Goal: Task Accomplishment & Management: Complete application form

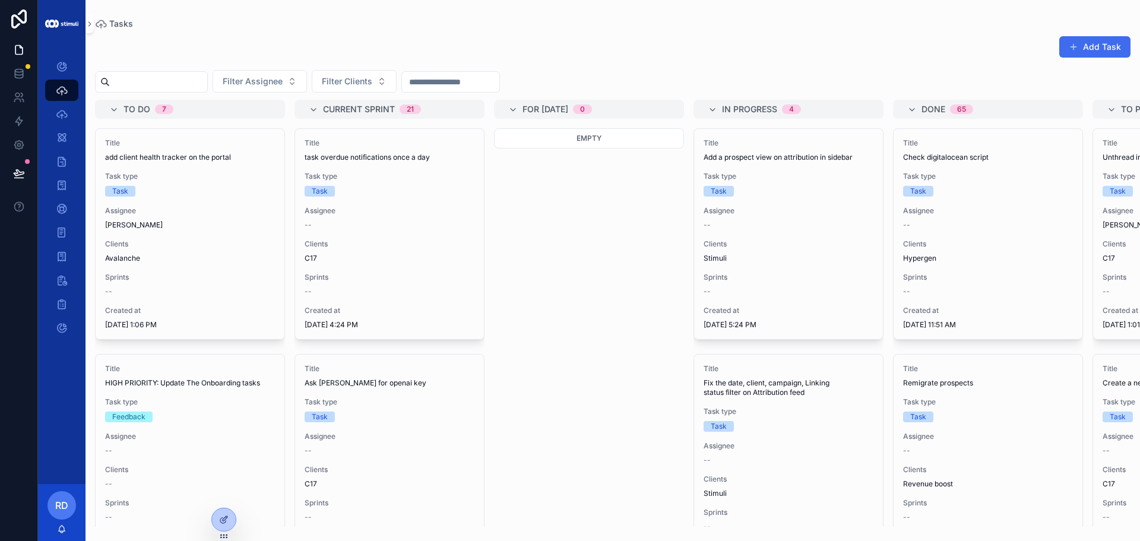
click at [1121, 49] on button "Add Task" at bounding box center [1095, 46] width 71 height 21
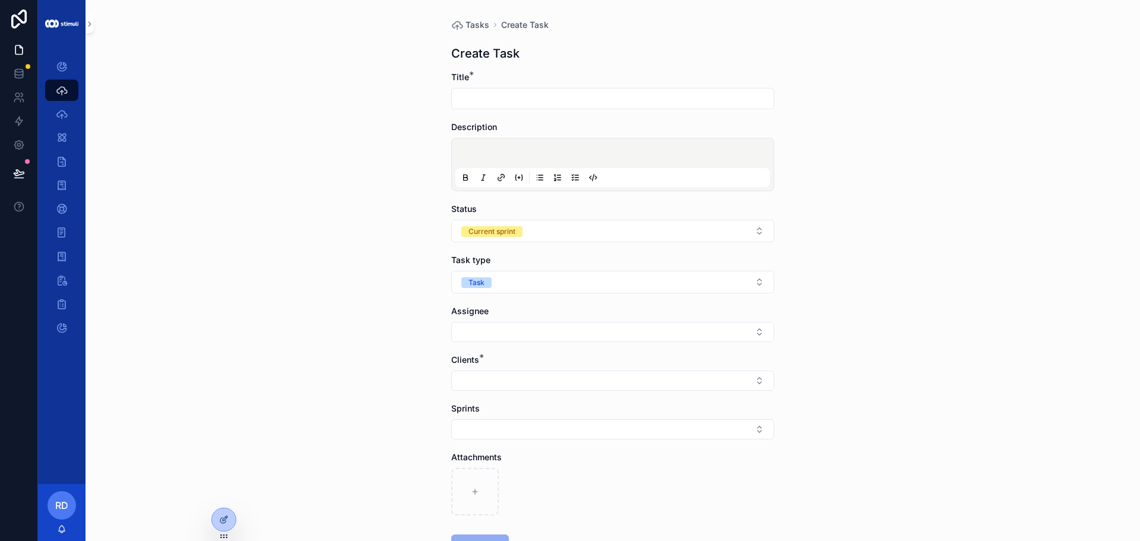
click at [529, 109] on form "Title * Description Status Current sprint Task type Task Assignee Clients * Spr…" at bounding box center [612, 351] width 323 height 561
click at [535, 99] on input "scrollable content" at bounding box center [613, 98] width 322 height 17
type input "*"
click at [482, 387] on button "Select Button" at bounding box center [612, 381] width 323 height 20
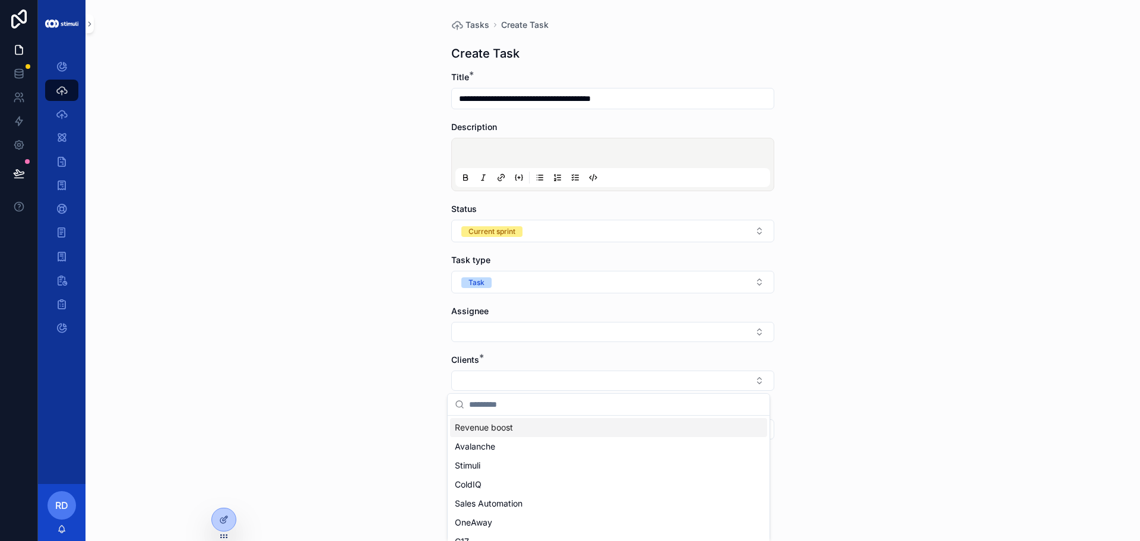
click at [671, 87] on div "**********" at bounding box center [612, 90] width 323 height 38
click at [671, 96] on input "**********" at bounding box center [613, 98] width 322 height 17
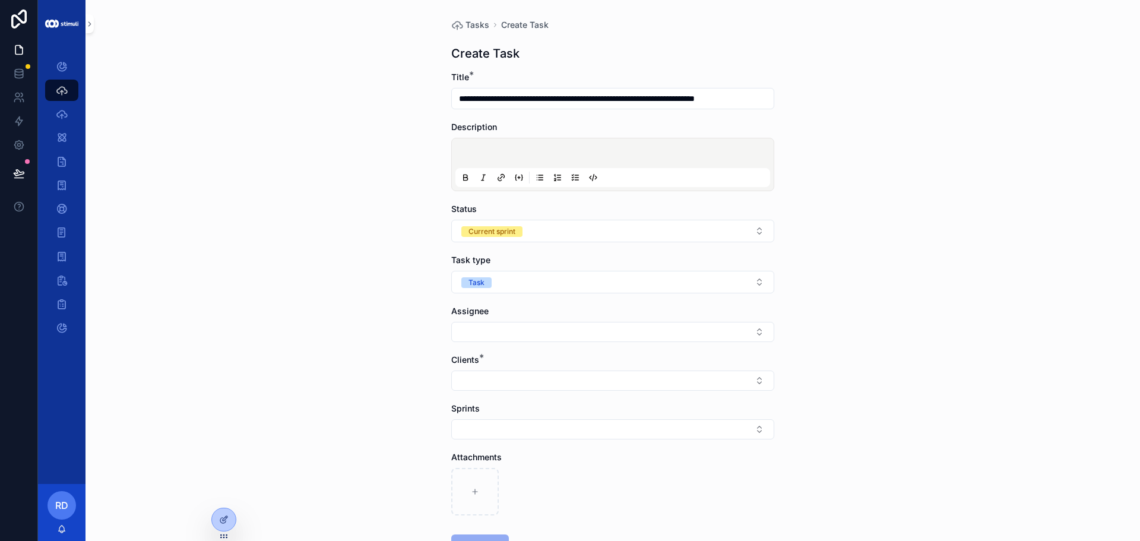
scroll to position [0, 2]
type input "**********"
click at [475, 366] on div "Clients *" at bounding box center [612, 372] width 323 height 37
click at [485, 377] on button "Select Button" at bounding box center [612, 381] width 323 height 20
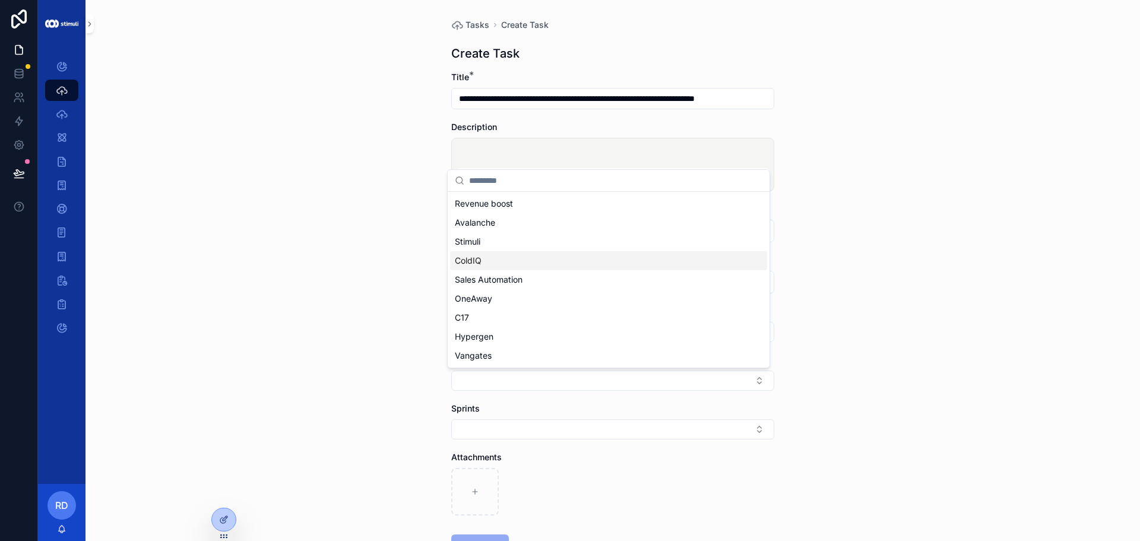
click at [483, 264] on div "ColdIQ" at bounding box center [608, 260] width 317 height 19
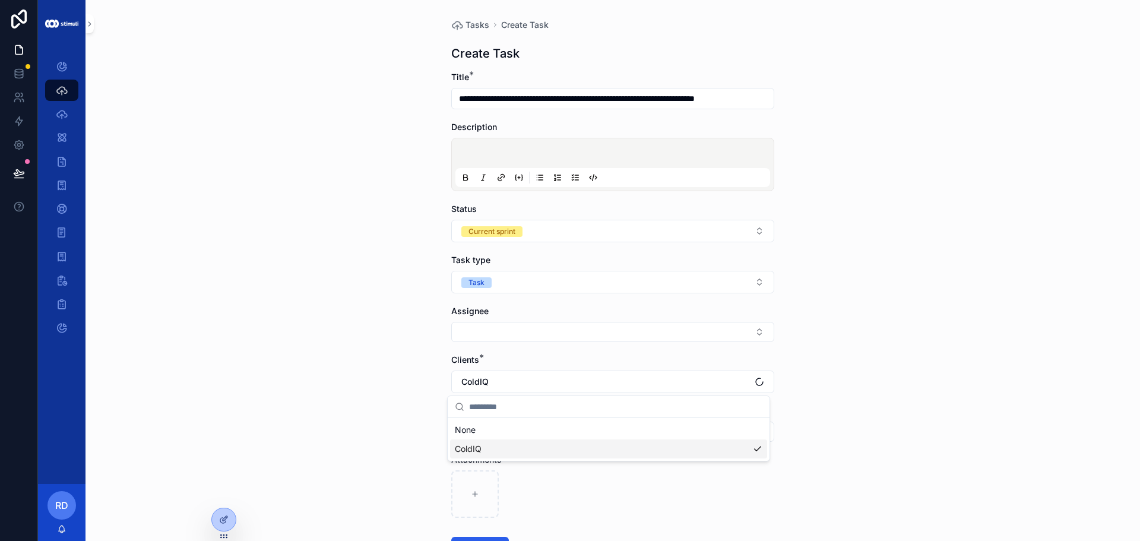
click at [364, 248] on div "**********" at bounding box center [613, 270] width 1055 height 541
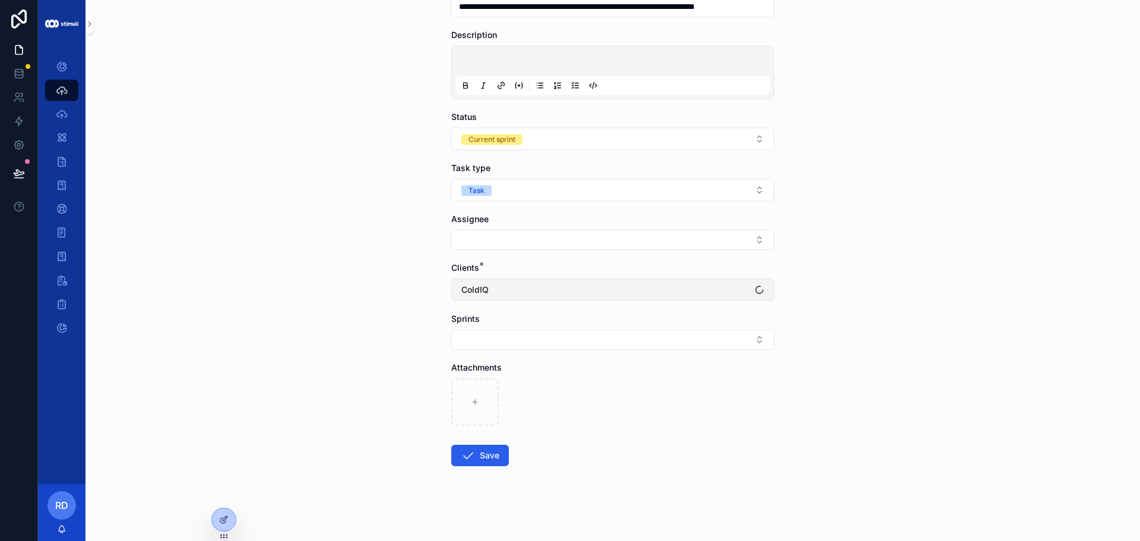
scroll to position [93, 0]
click at [483, 236] on button "Select Button" at bounding box center [612, 239] width 323 height 20
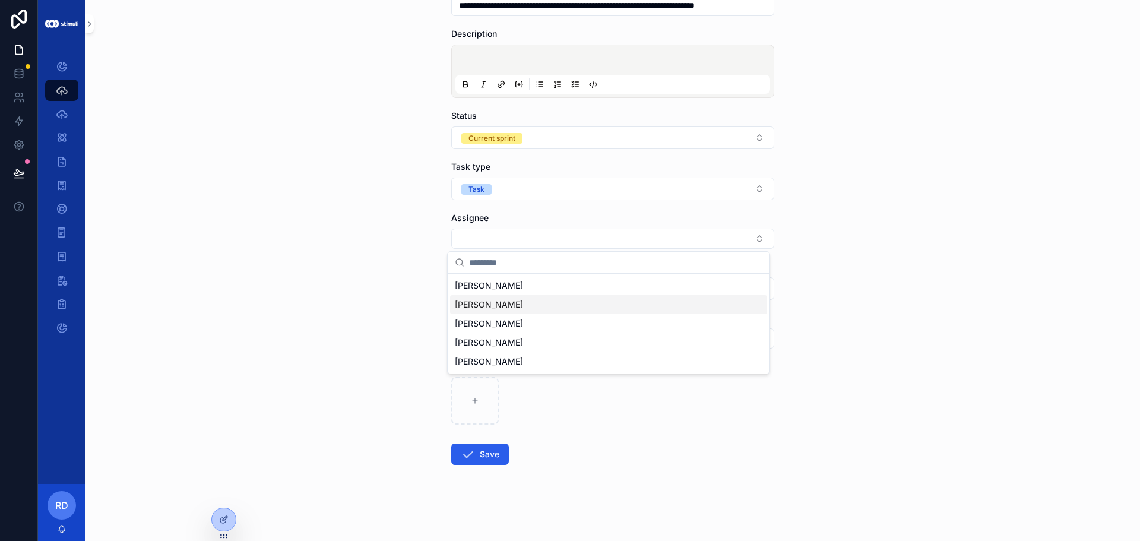
click at [502, 308] on span "Dimitri Tkavadze" at bounding box center [489, 305] width 68 height 12
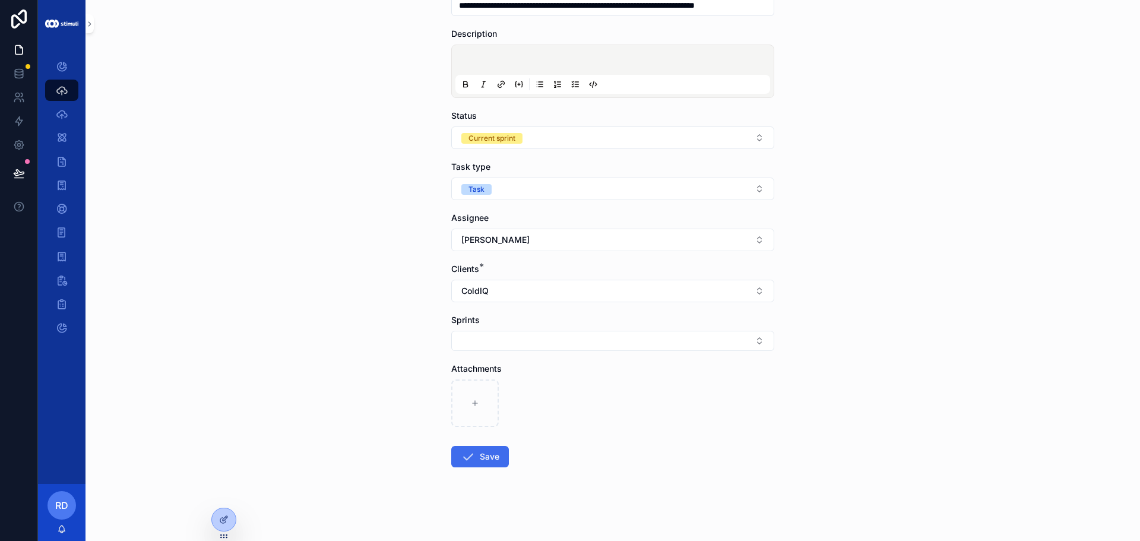
drag, startPoint x: 477, startPoint y: 448, endPoint x: 468, endPoint y: 460, distance: 14.4
click at [468, 460] on button "Save" at bounding box center [480, 456] width 58 height 21
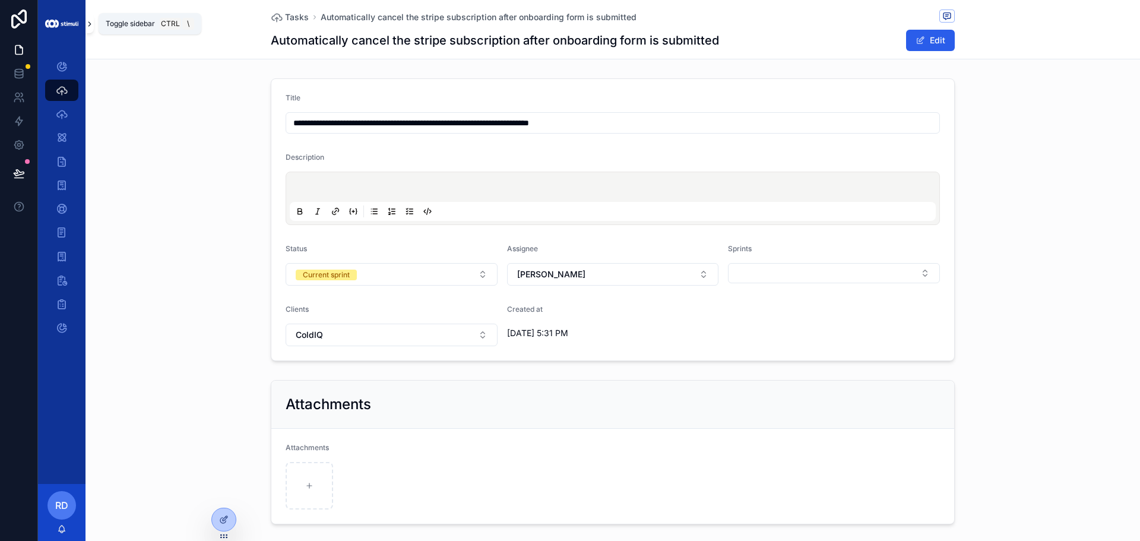
click at [88, 22] on icon "scrollable content" at bounding box center [89, 24] width 2 height 4
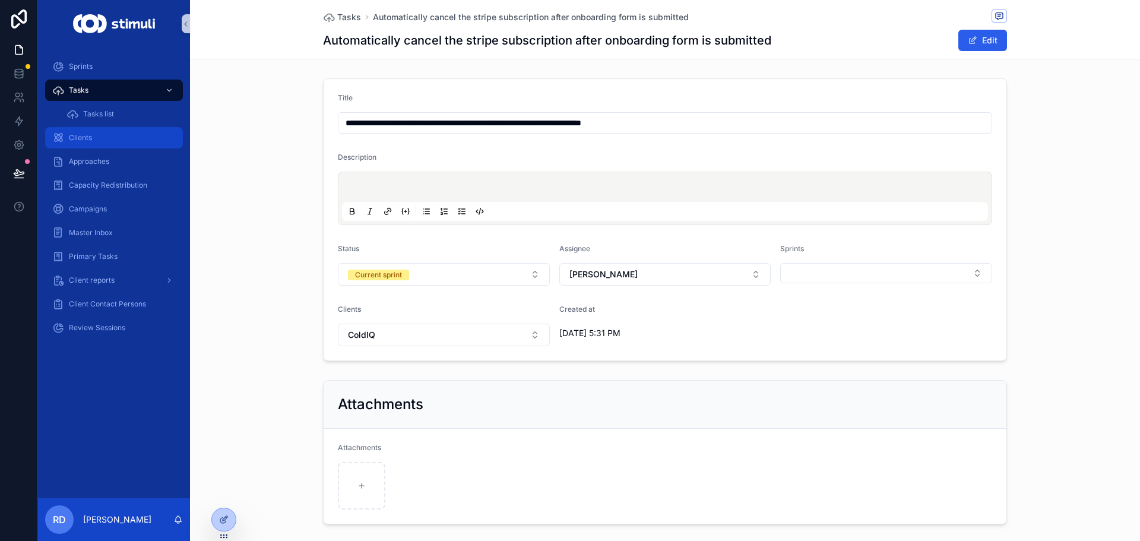
click at [95, 134] on div "Clients" at bounding box center [114, 137] width 124 height 19
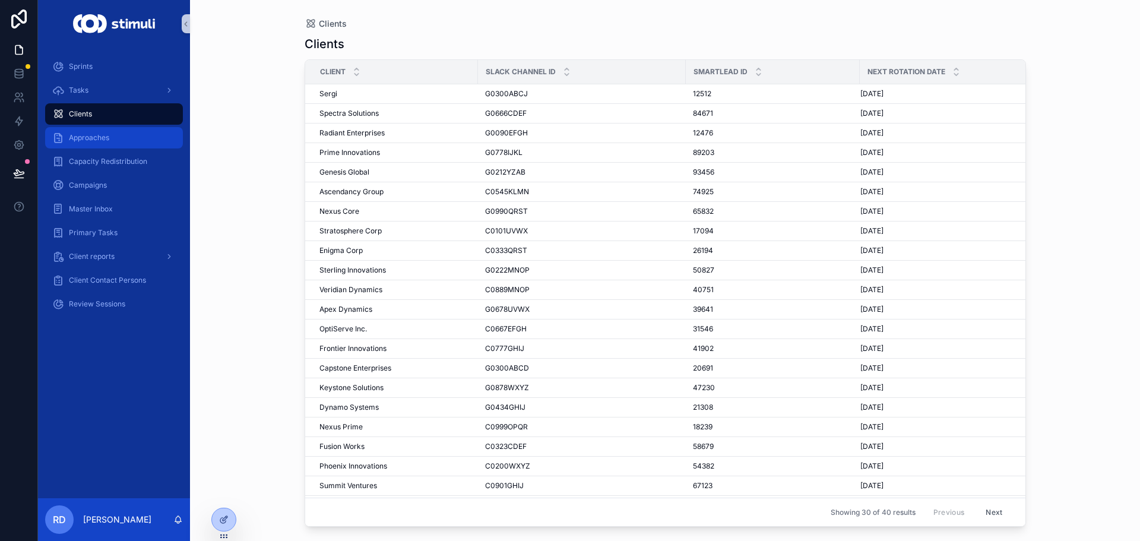
click at [108, 129] on div "Approaches" at bounding box center [114, 137] width 124 height 19
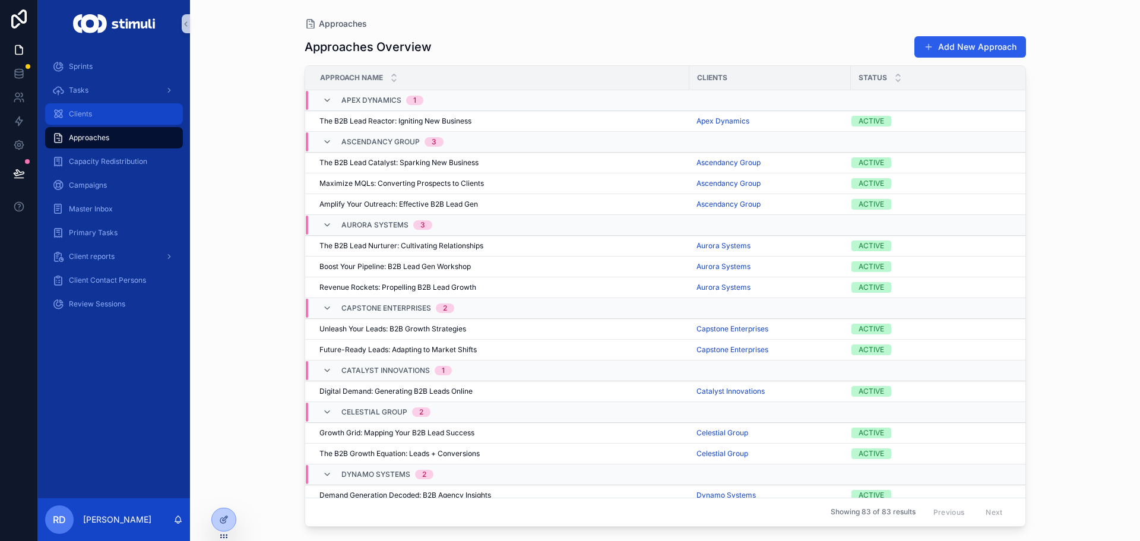
click at [84, 112] on span "Clients" at bounding box center [80, 114] width 23 height 10
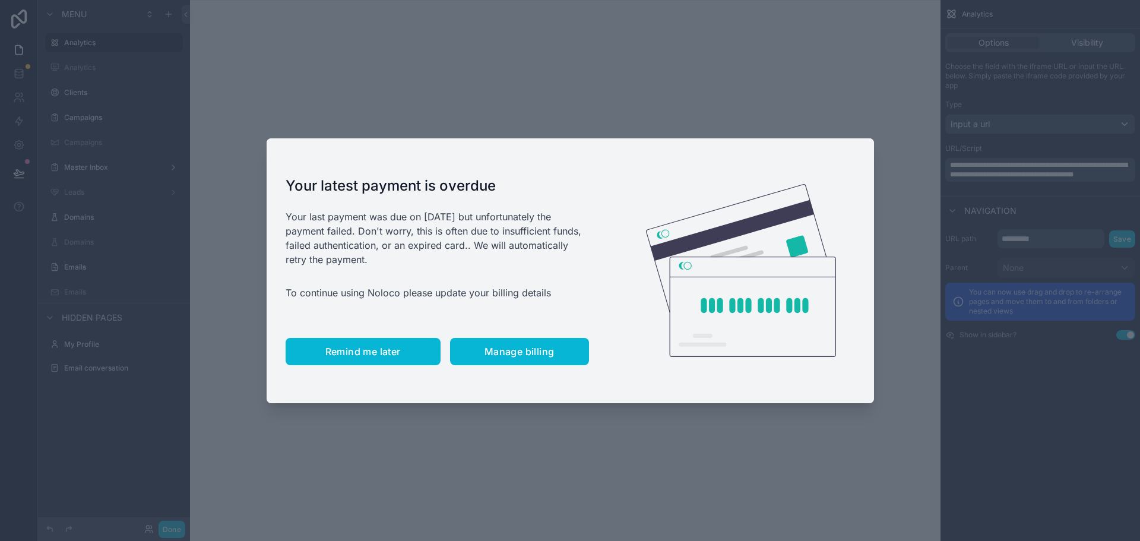
click at [397, 365] on button "Remind me later" at bounding box center [363, 351] width 155 height 27
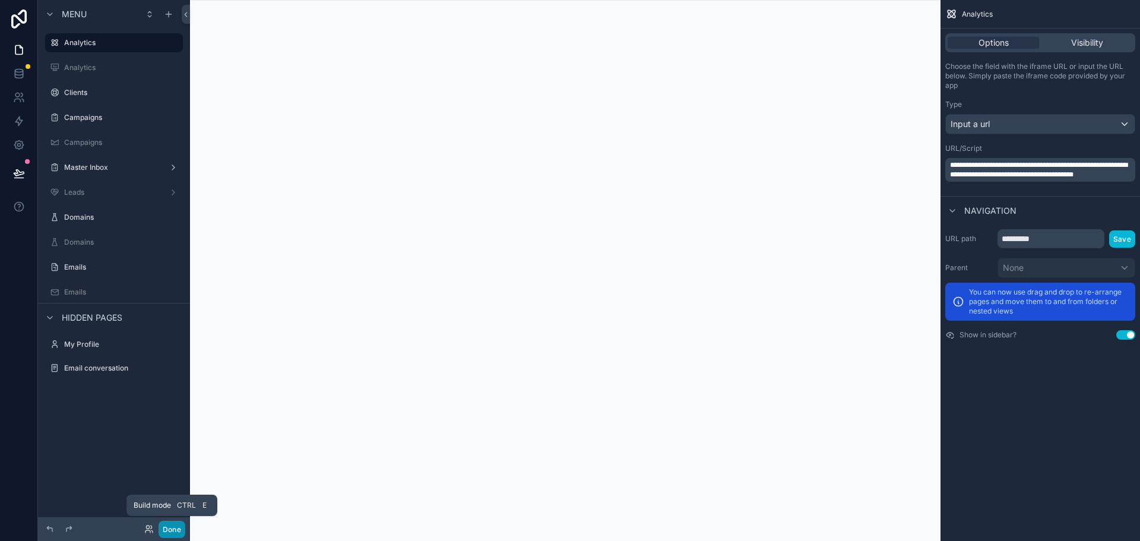
click at [170, 528] on button "Done" at bounding box center [172, 529] width 27 height 17
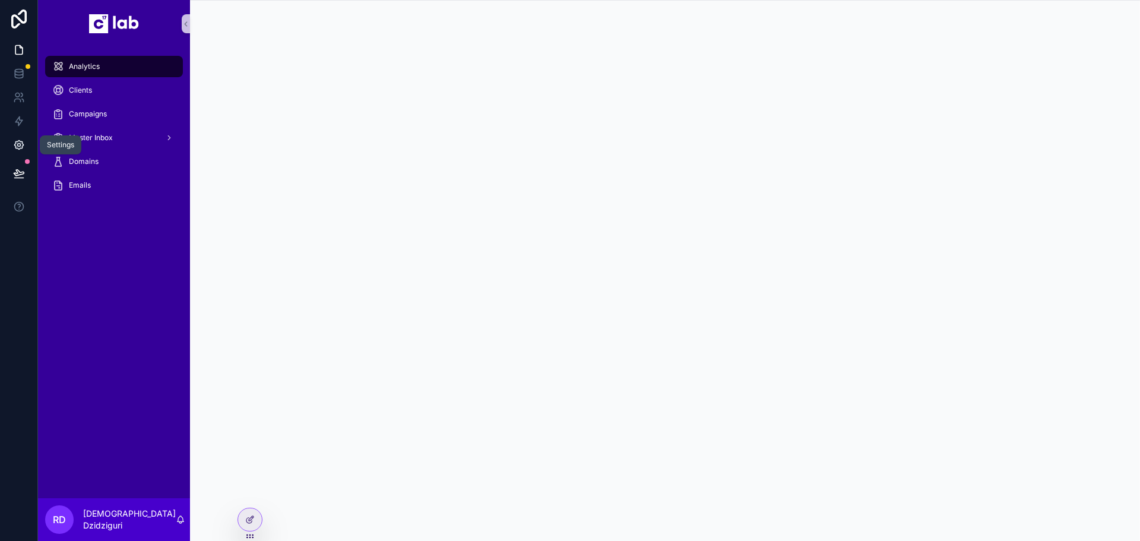
click at [16, 146] on icon at bounding box center [19, 145] width 12 height 12
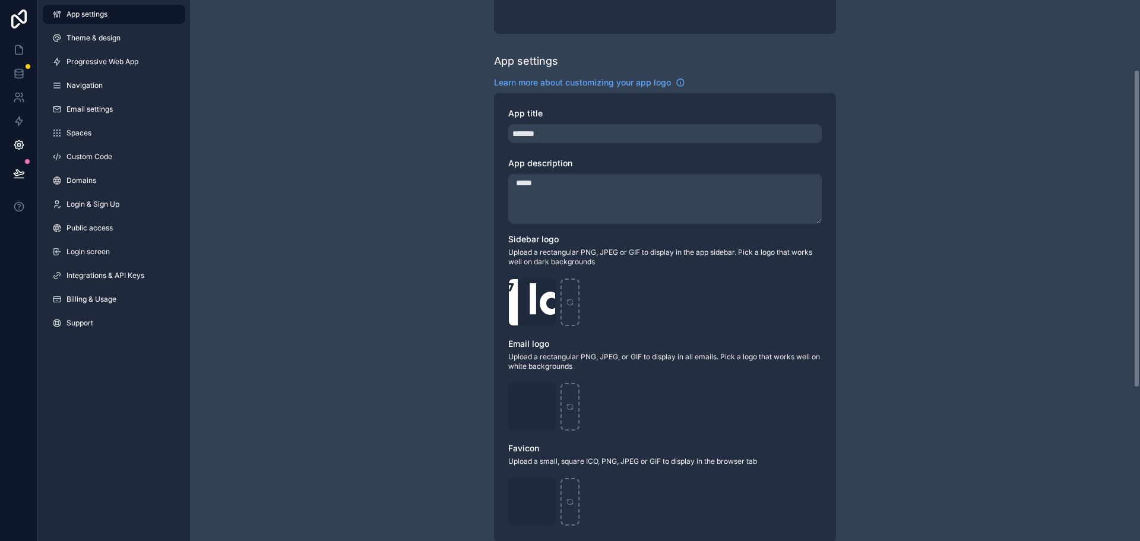
scroll to position [119, 0]
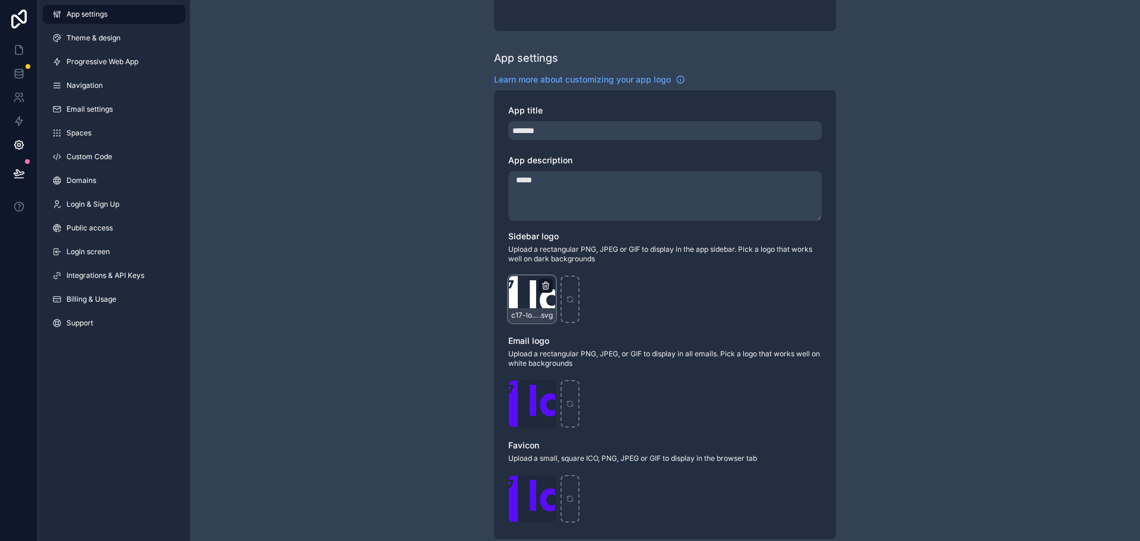
click at [546, 286] on icon "scrollable content" at bounding box center [546, 286] width 0 height 2
click at [567, 261] on icon "button" at bounding box center [571, 265] width 10 height 10
click at [544, 390] on icon "scrollable content" at bounding box center [546, 390] width 10 height 10
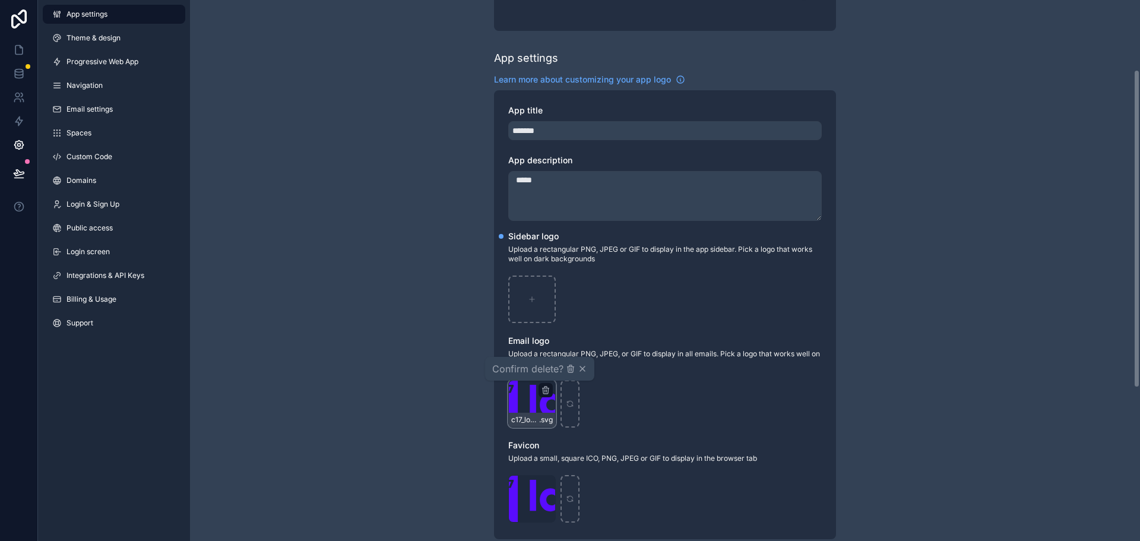
click at [564, 365] on span "Confirm delete?" at bounding box center [527, 369] width 71 height 14
click at [571, 368] on icon "button" at bounding box center [571, 369] width 0 height 2
click at [548, 483] on icon "scrollable content" at bounding box center [546, 483] width 7 height 0
click at [571, 465] on icon "button" at bounding box center [571, 464] width 0 height 2
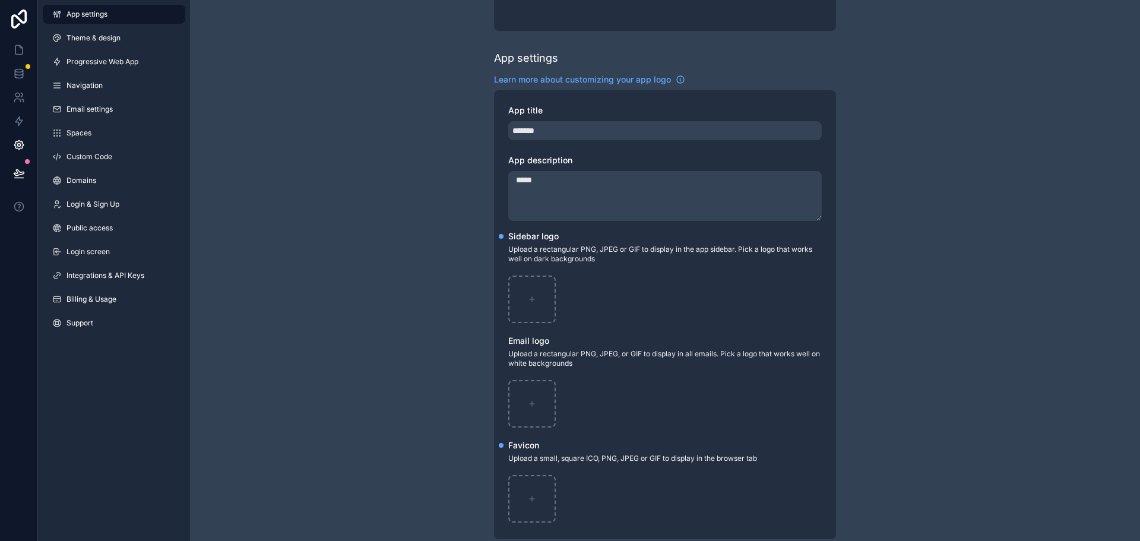
click at [22, 36] on link at bounding box center [19, 19] width 38 height 38
click at [17, 51] on icon at bounding box center [19, 50] width 12 height 12
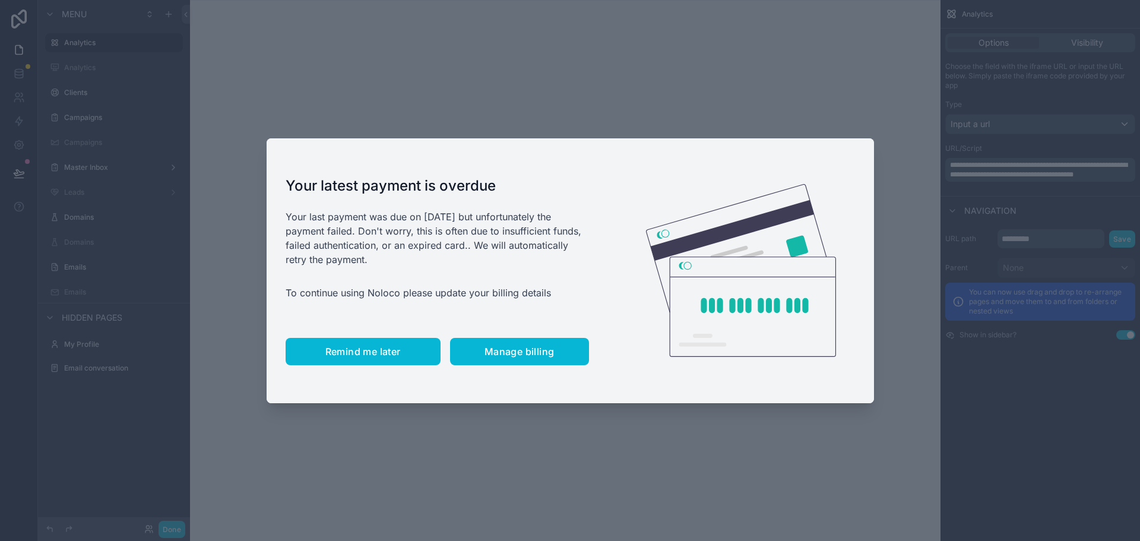
click at [336, 360] on button "Remind me later" at bounding box center [363, 351] width 155 height 27
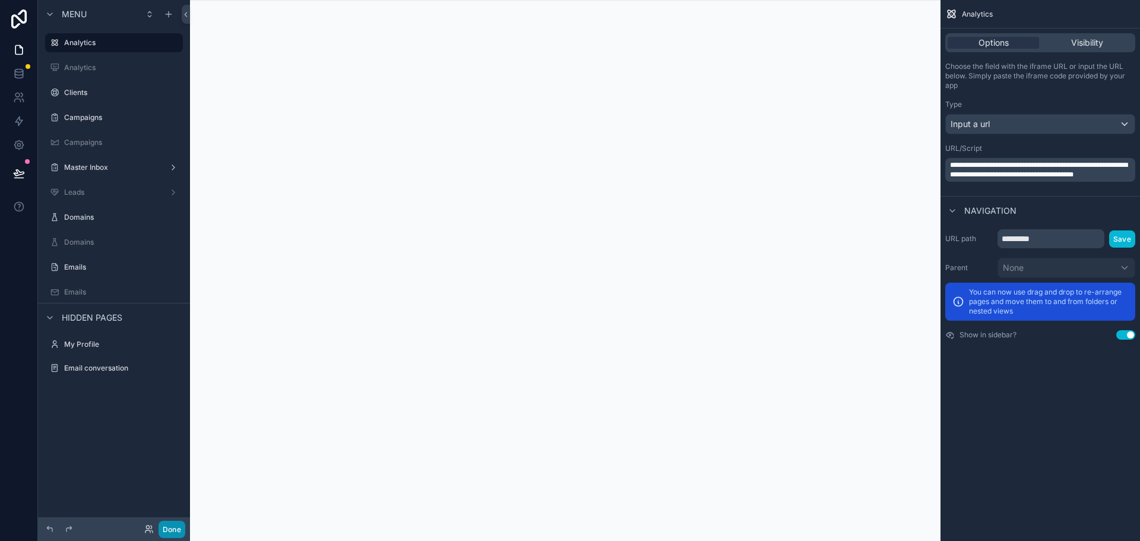
click at [175, 524] on button "Done" at bounding box center [172, 529] width 27 height 17
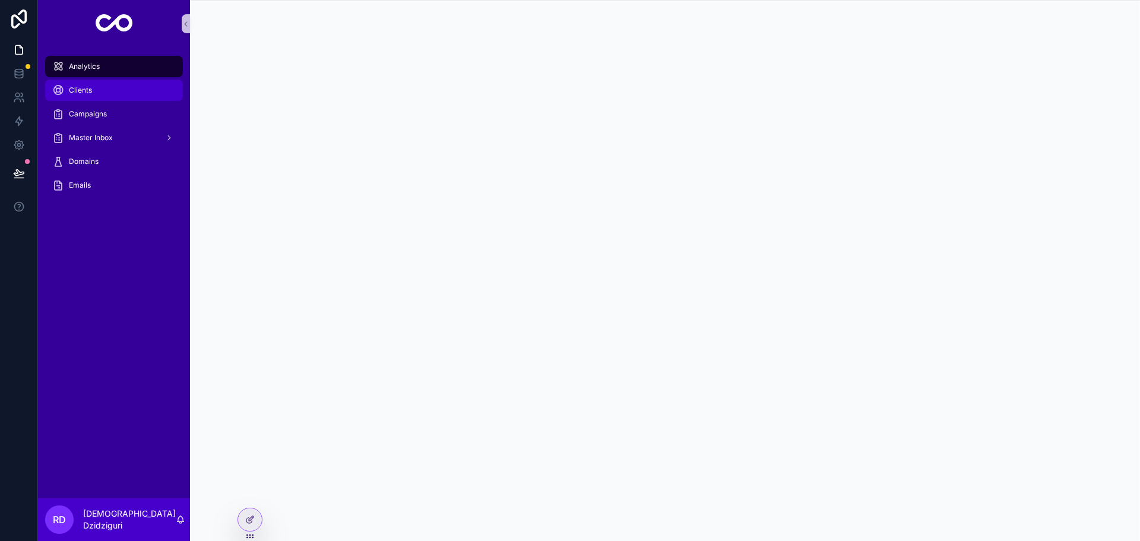
click at [107, 90] on div "Clients" at bounding box center [114, 90] width 124 height 19
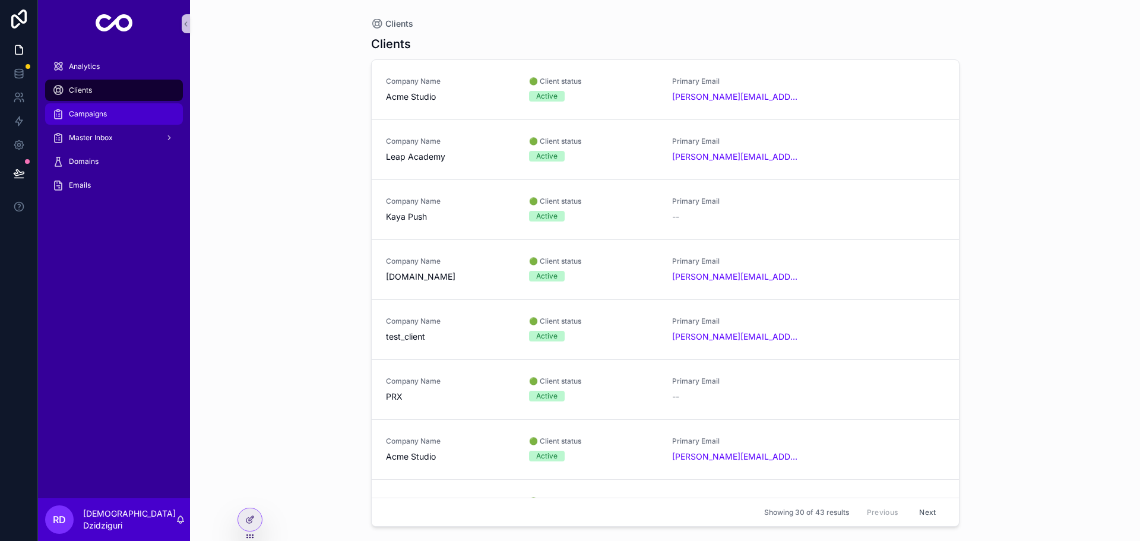
click at [91, 112] on span "Campaigns" at bounding box center [88, 114] width 38 height 10
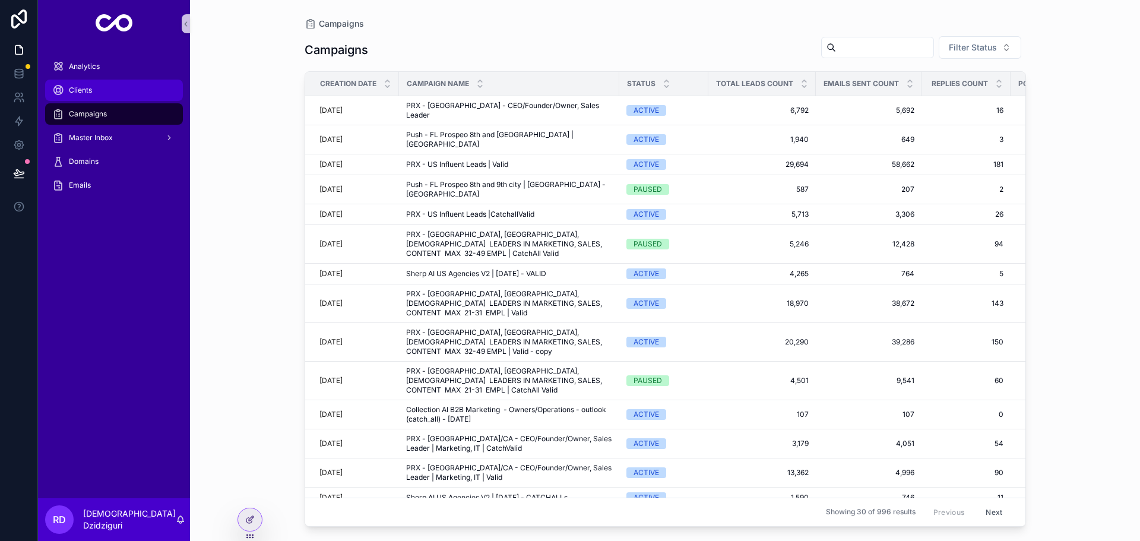
click at [124, 84] on div "Clients" at bounding box center [114, 90] width 124 height 19
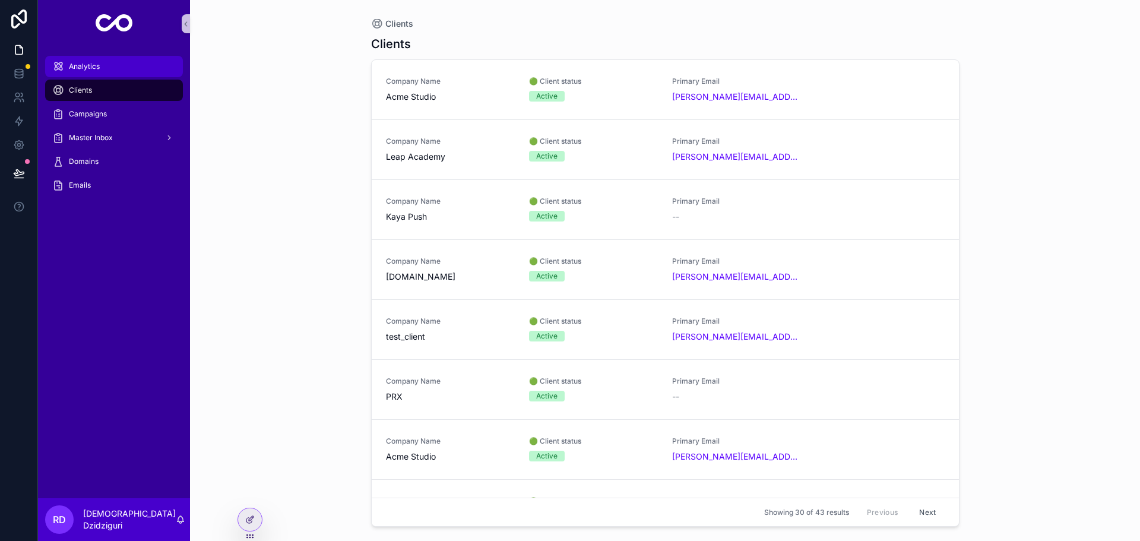
click at [130, 63] on div "Analytics" at bounding box center [114, 66] width 124 height 19
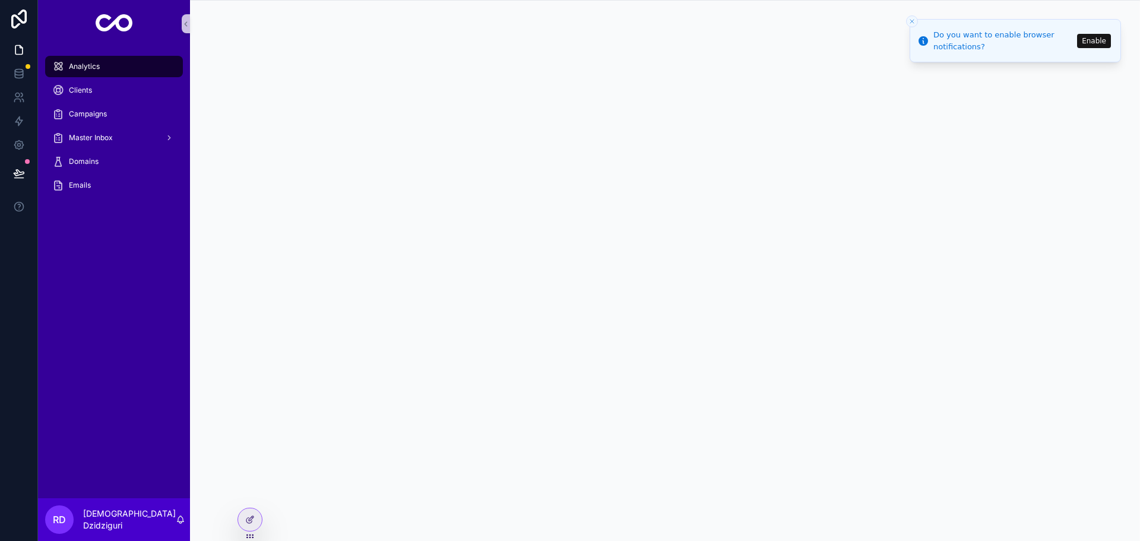
click at [910, 21] on icon "Close toast" at bounding box center [912, 21] width 7 height 7
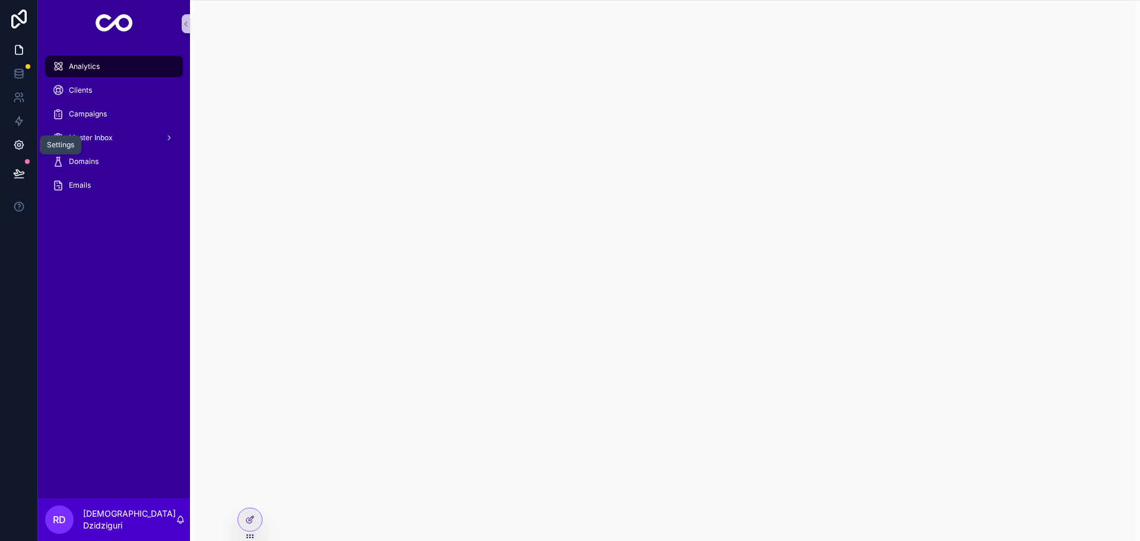
click at [23, 137] on link at bounding box center [18, 145] width 37 height 24
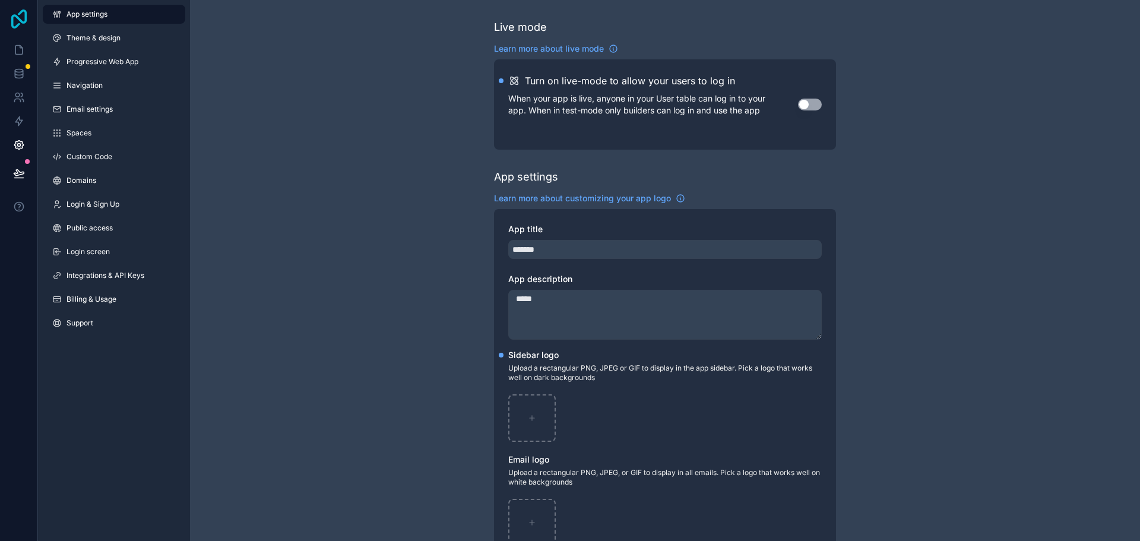
click at [24, 20] on icon at bounding box center [19, 19] width 24 height 19
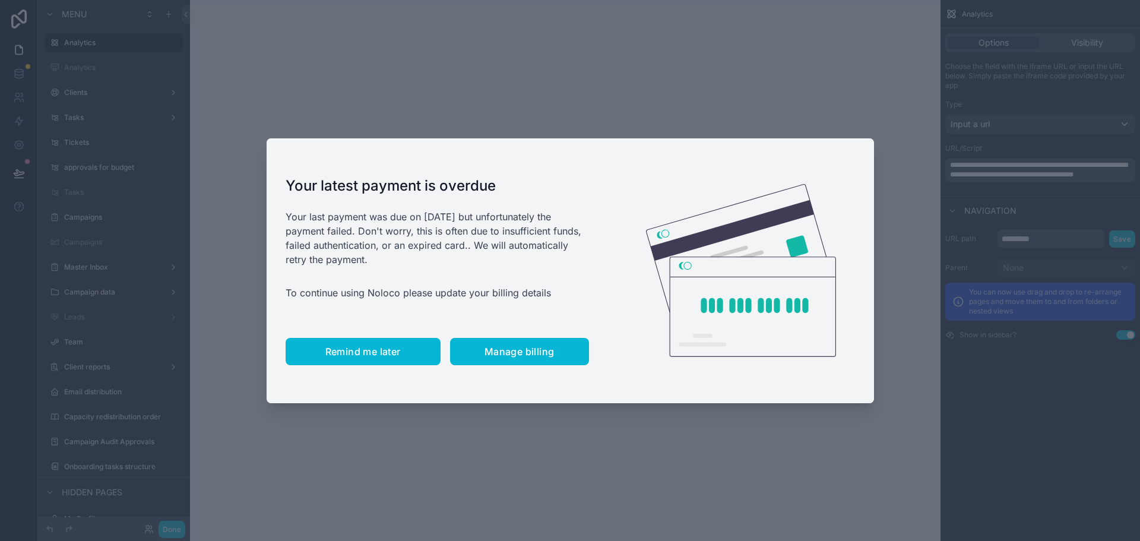
click at [375, 352] on span "Remind me later" at bounding box center [362, 352] width 75 height 12
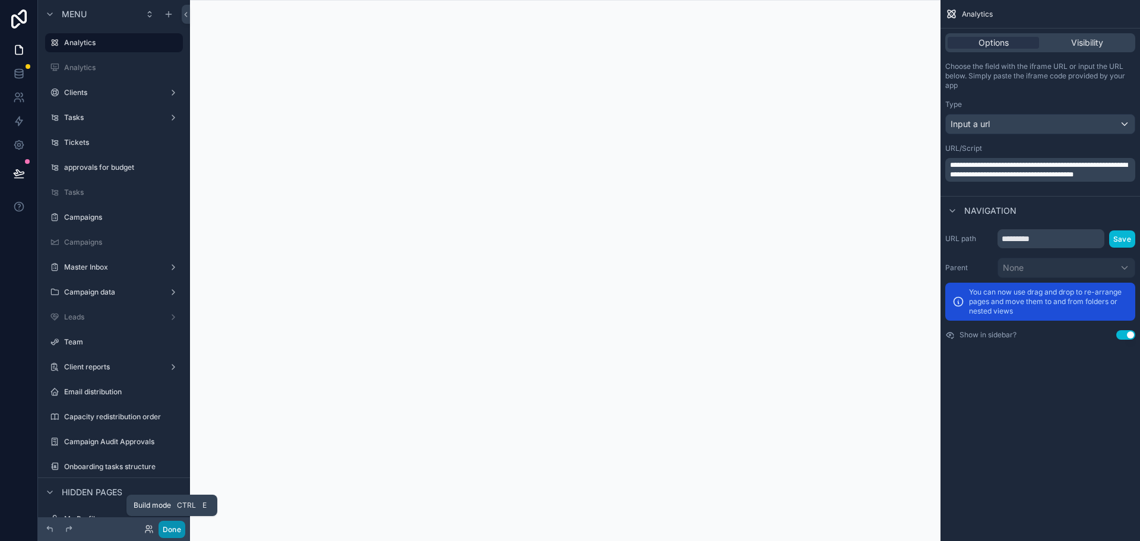
click at [181, 527] on button "Done" at bounding box center [172, 529] width 27 height 17
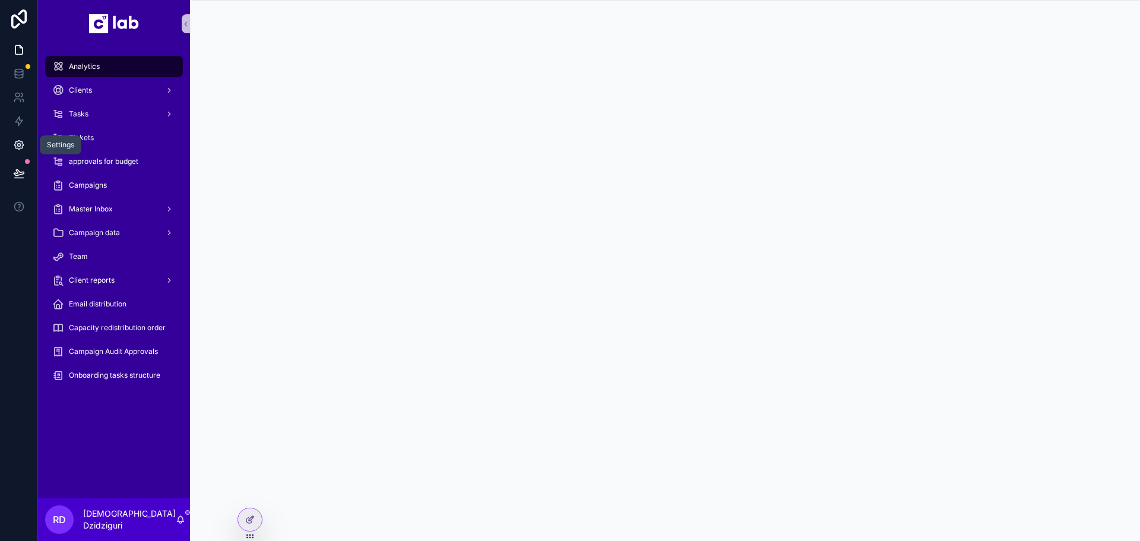
click at [14, 148] on icon at bounding box center [19, 145] width 12 height 12
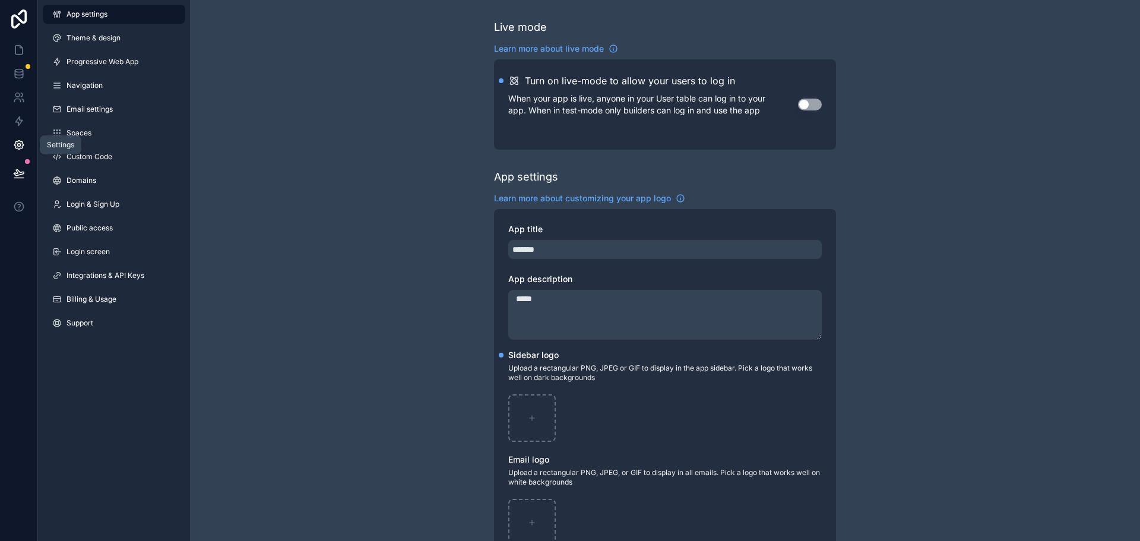
click at [27, 147] on link at bounding box center [18, 145] width 37 height 24
drag, startPoint x: 70, startPoint y: 107, endPoint x: 377, endPoint y: 77, distance: 308.5
click at [378, 77] on div "Live mode Learn more about live mode Turn on live-mode to allow your users to l…" at bounding box center [665, 459] width 950 height 919
click at [15, 77] on icon at bounding box center [19, 76] width 8 height 5
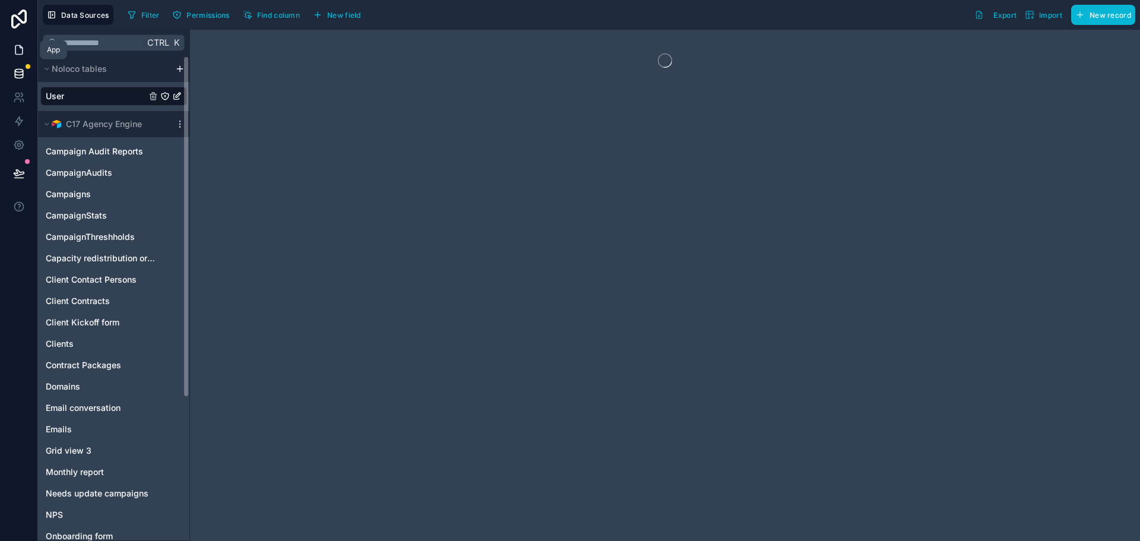
click at [27, 45] on link at bounding box center [18, 50] width 37 height 24
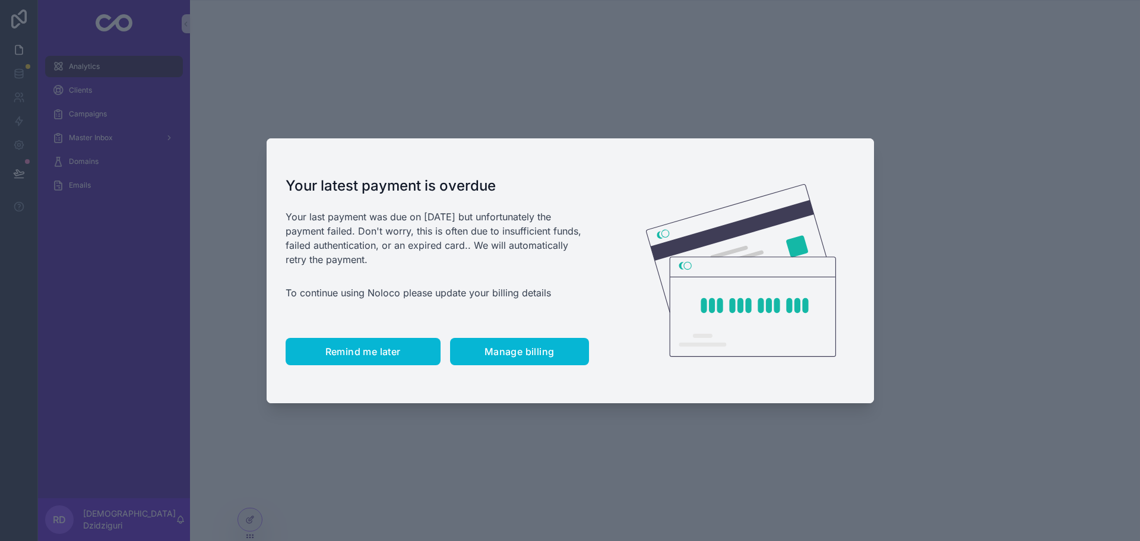
click at [380, 351] on span "Remind me later" at bounding box center [362, 352] width 75 height 12
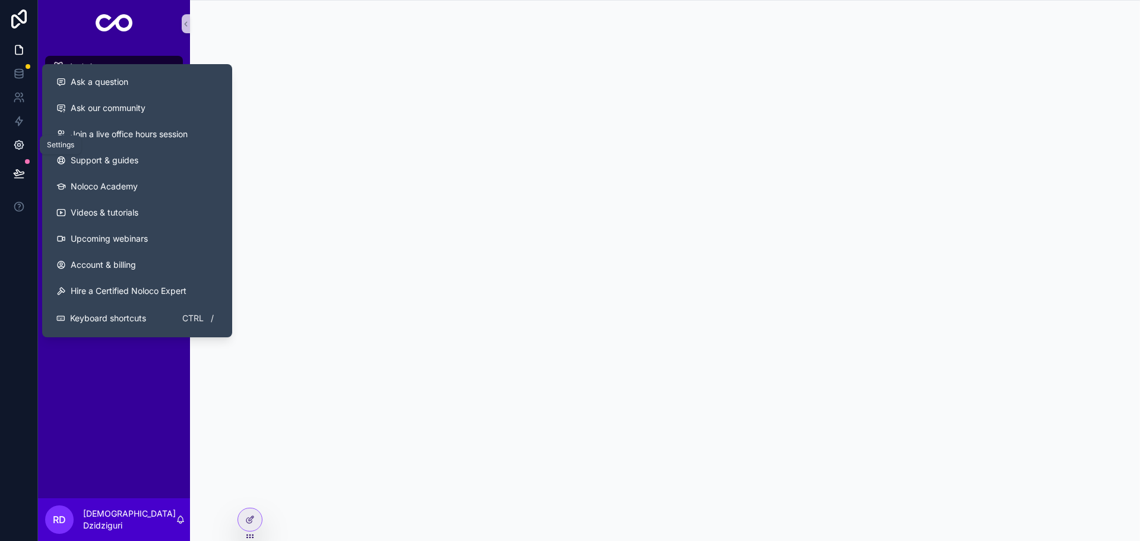
click at [21, 147] on icon at bounding box center [19, 145] width 12 height 12
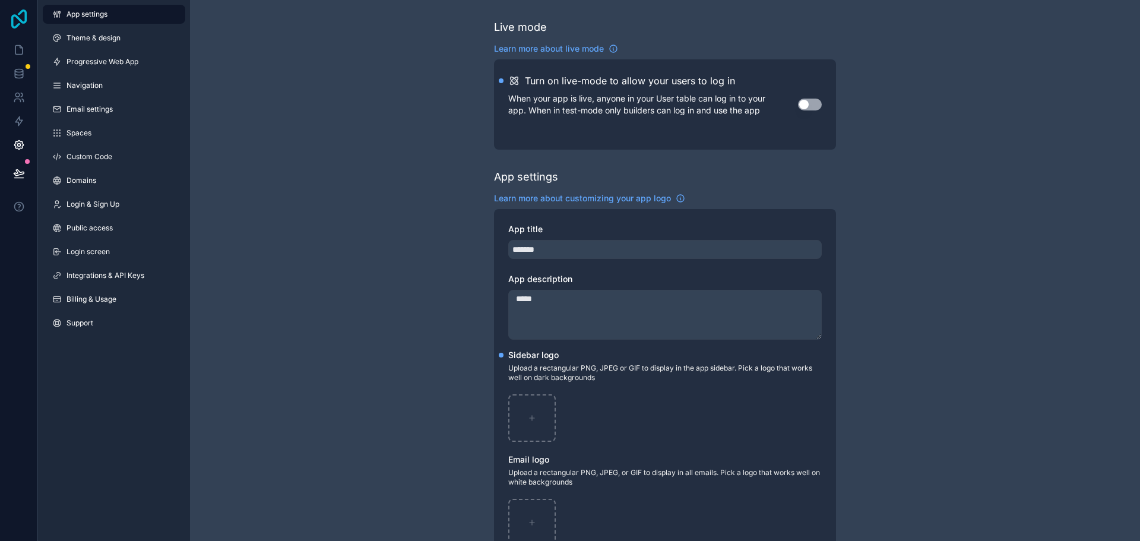
click at [20, 21] on icon at bounding box center [18, 19] width 15 height 19
